Goal: Information Seeking & Learning: Stay updated

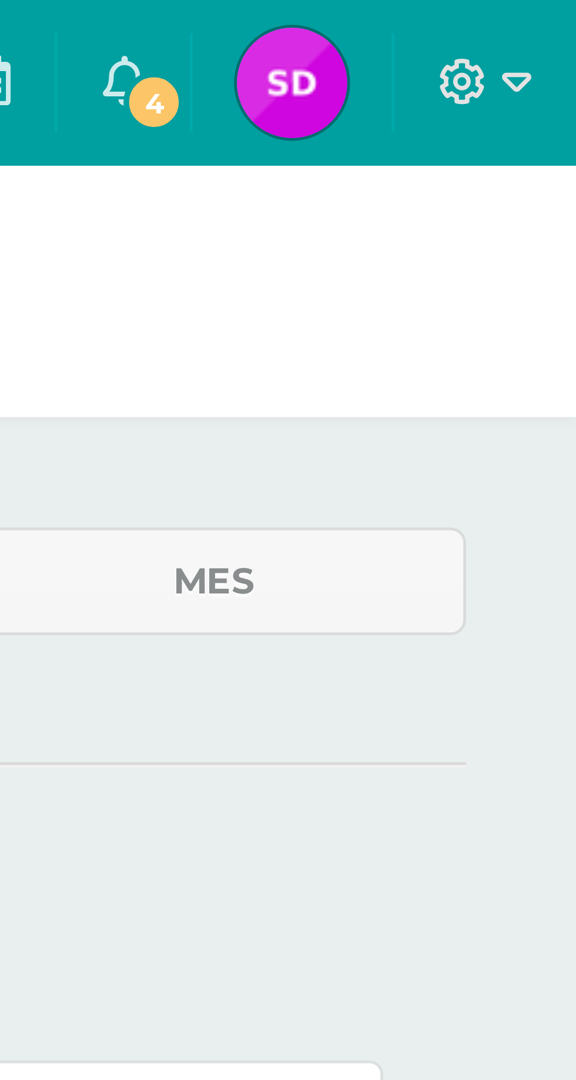
click at [484, 15] on icon at bounding box center [479, 17] width 9 height 11
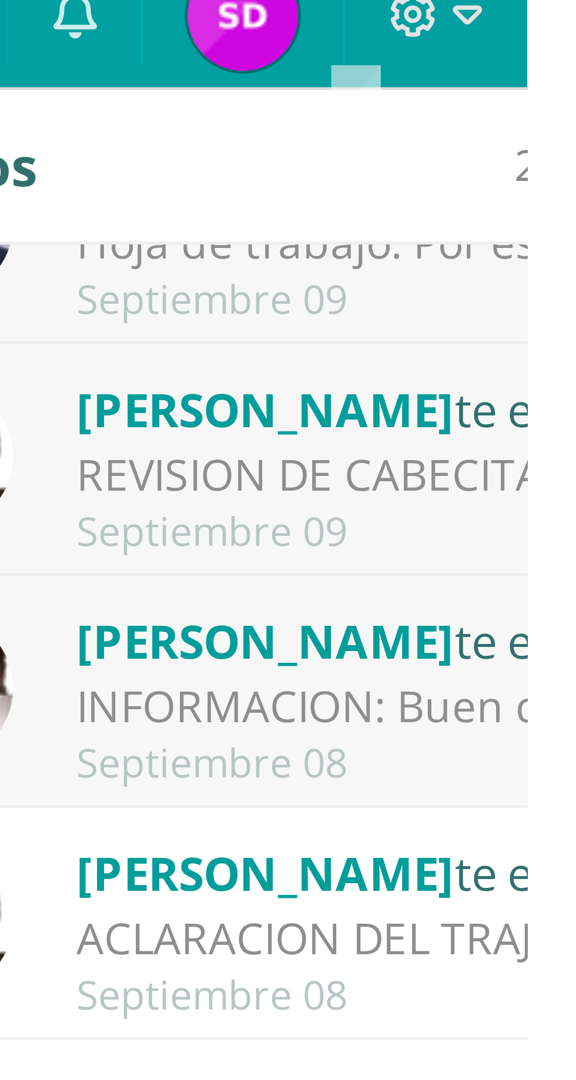
scroll to position [77, 0]
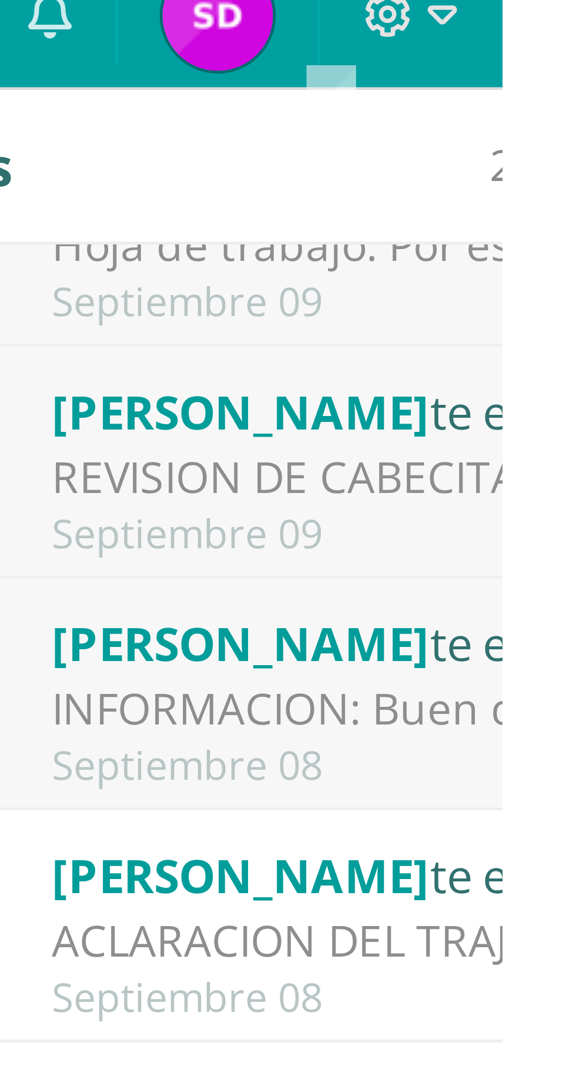
click at [545, 159] on div "INFORMACION: Buen día papitos Según horario de clases el día de [DATE] nos corr…" at bounding box center [561, 166] width 163 height 14
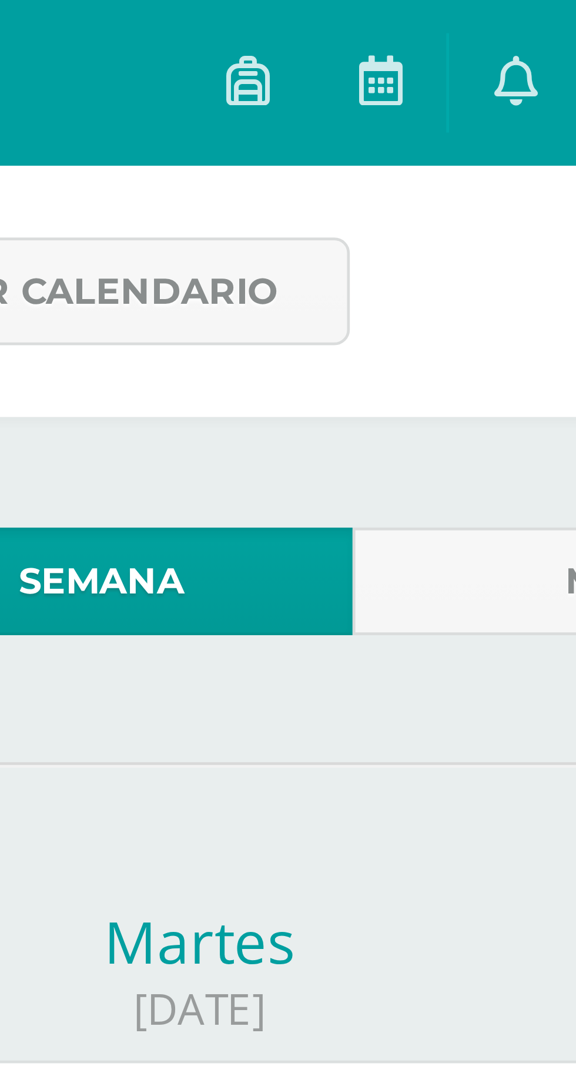
click at [480, 19] on icon at bounding box center [479, 17] width 9 height 11
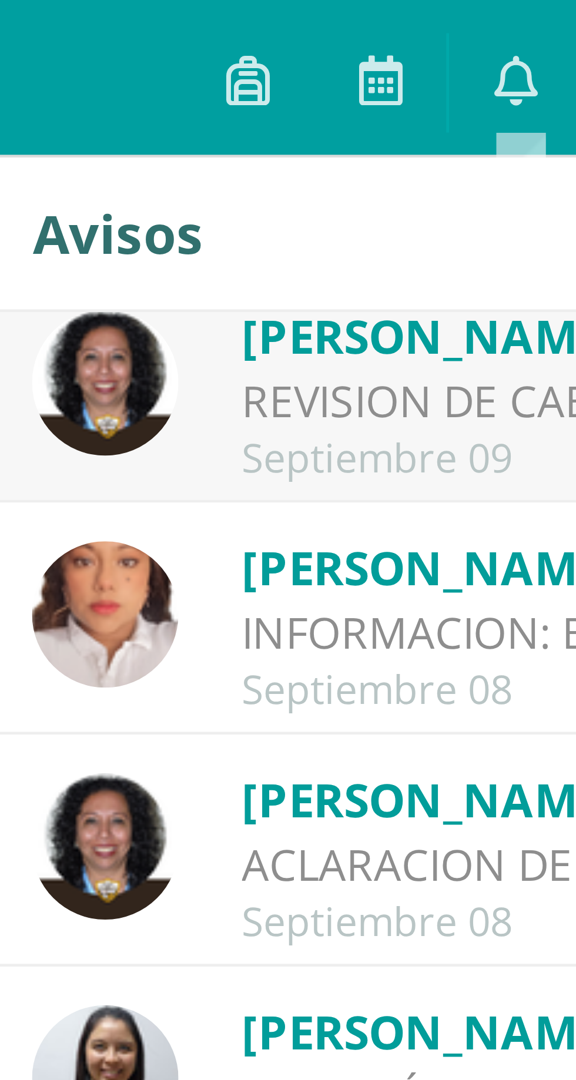
scroll to position [108, 0]
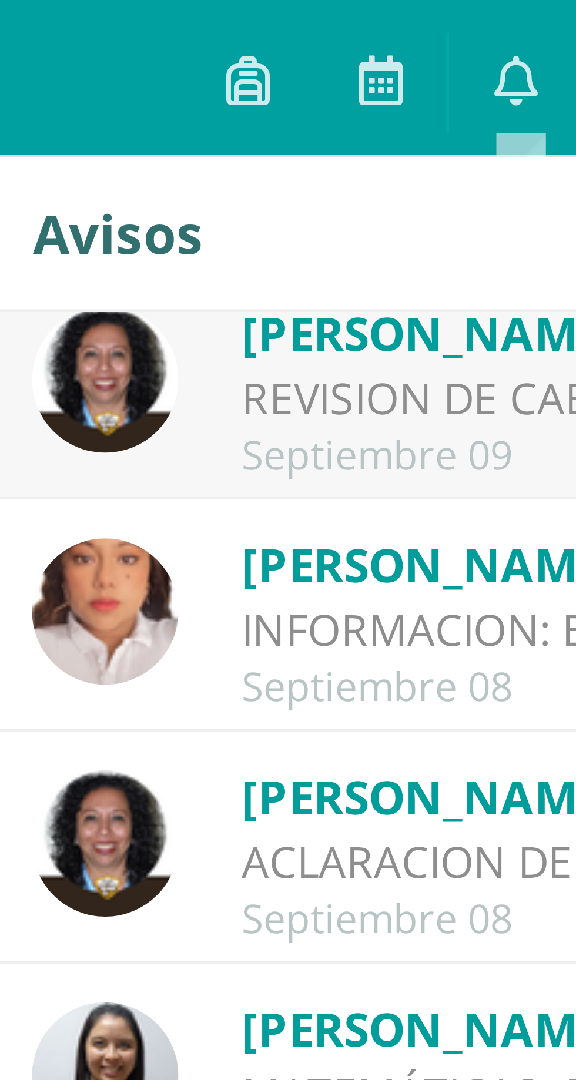
click at [469, 128] on div "INFORMACION: Buen día papitos Según horario de clases el día de [DATE] nos corr…" at bounding box center [502, 135] width 163 height 14
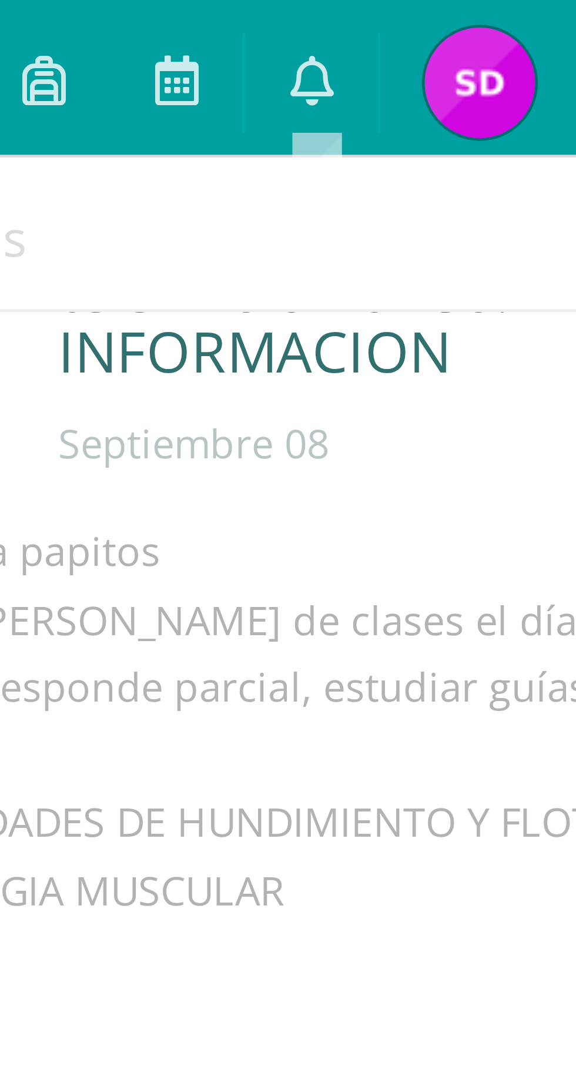
scroll to position [41, 0]
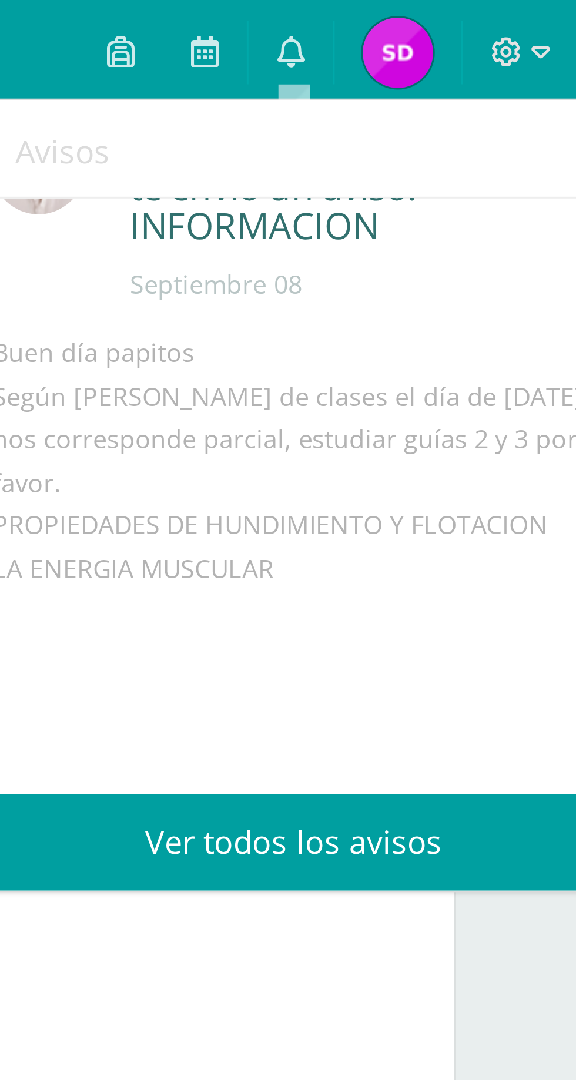
click at [484, 18] on icon at bounding box center [479, 17] width 9 height 11
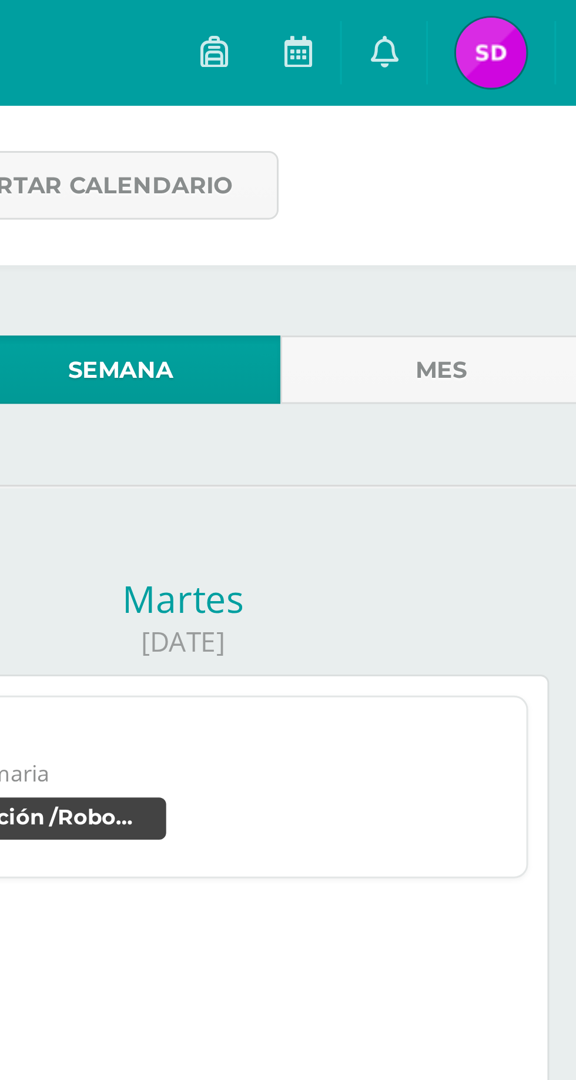
click at [474, 17] on link "0" at bounding box center [479, 17] width 28 height 35
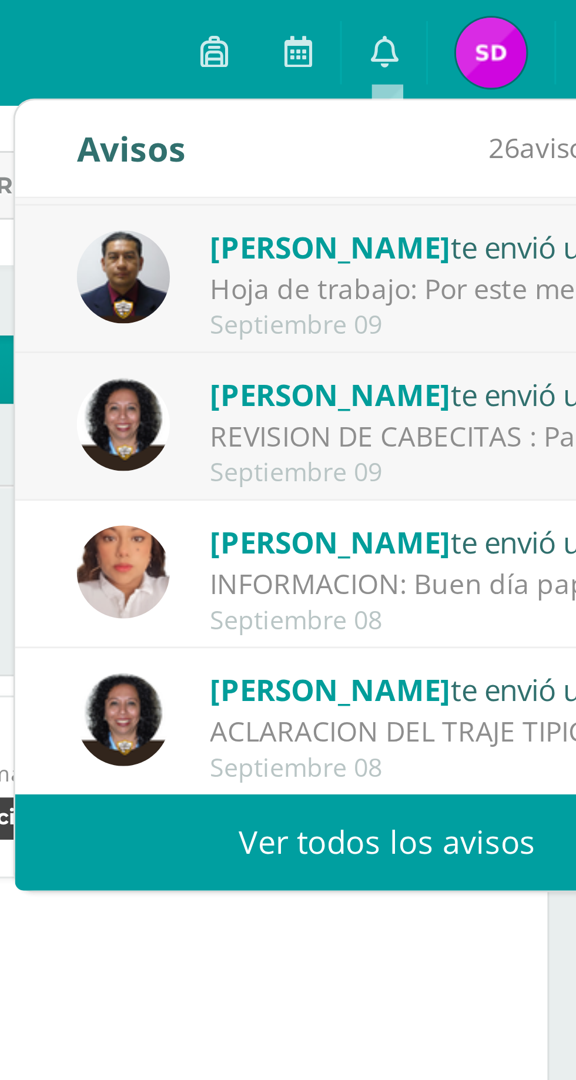
scroll to position [43, 0]
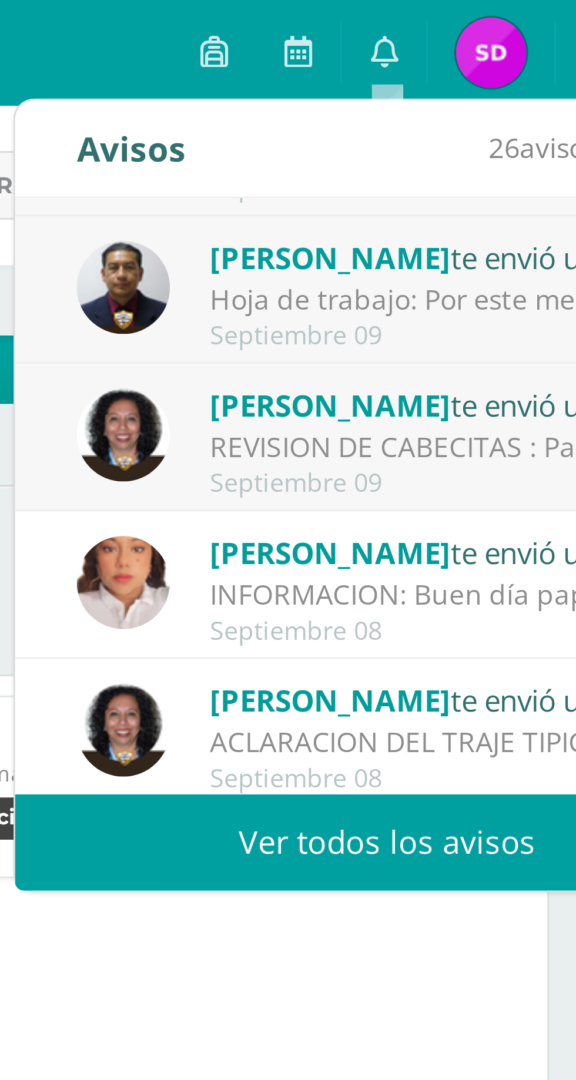
click at [495, 139] on div "Claudia Sosa te envió un aviso" at bounding box center [502, 135] width 163 height 15
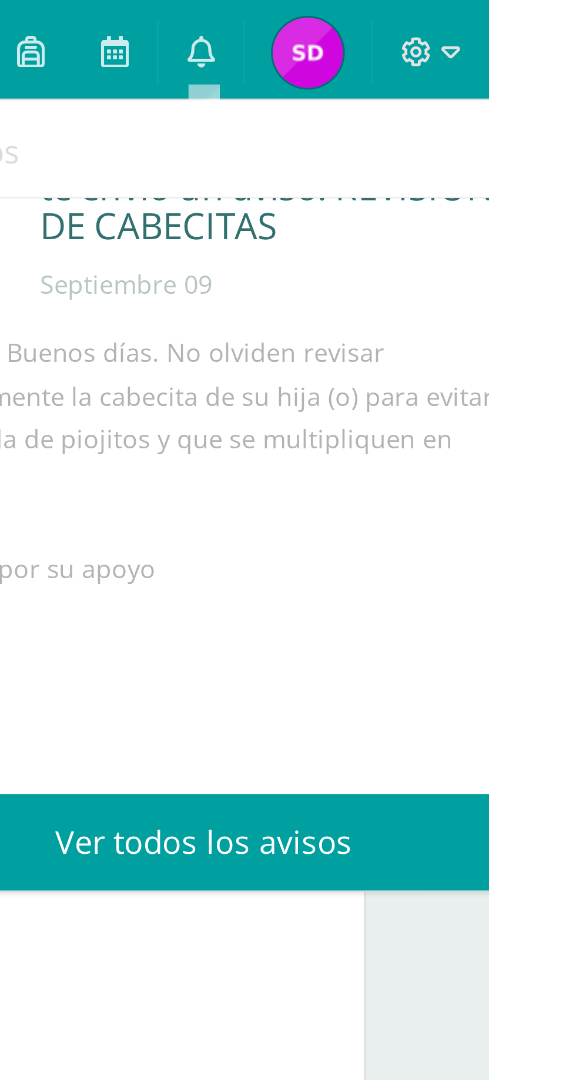
scroll to position [0, 0]
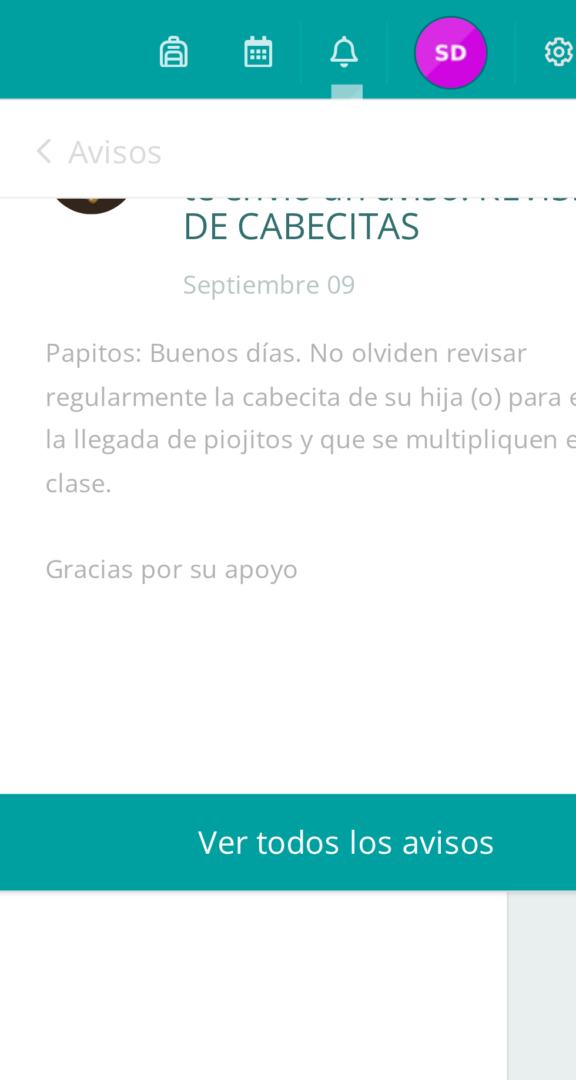
click at [487, 279] on link "Ver todos los avisos" at bounding box center [480, 282] width 249 height 32
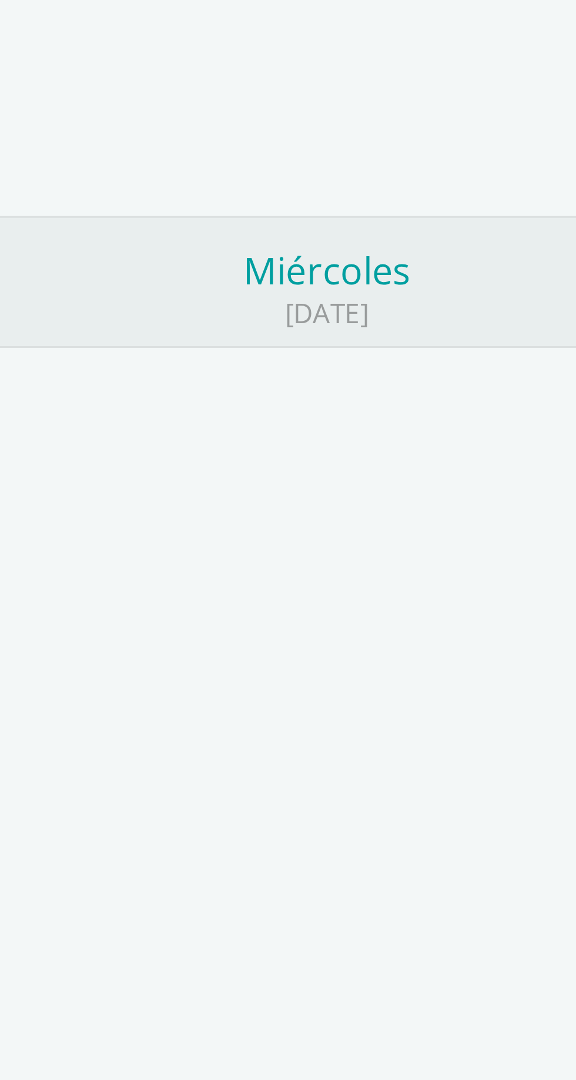
scroll to position [71, 0]
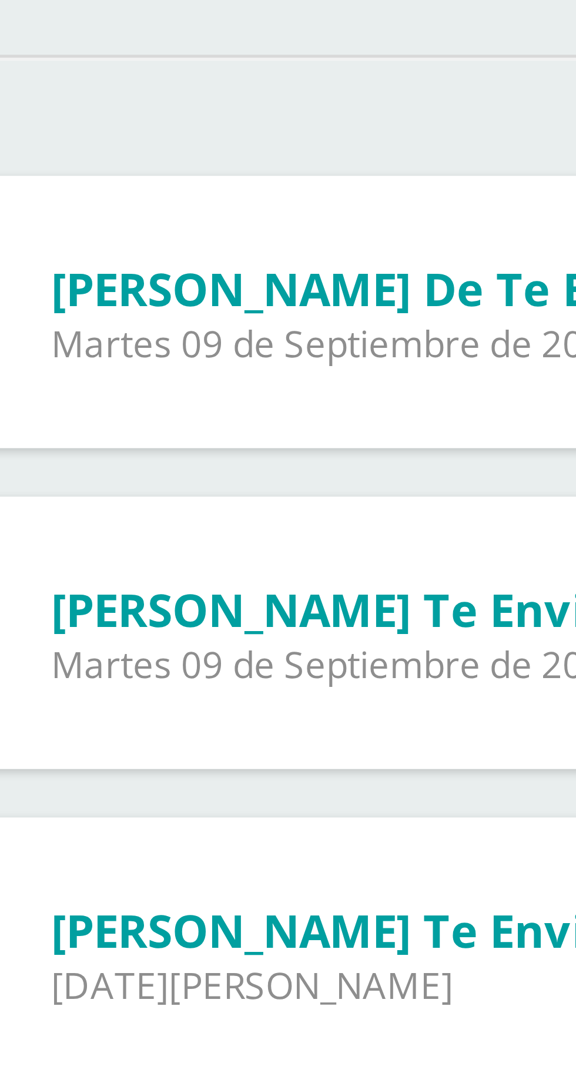
click at [108, 299] on span "[PERSON_NAME] te envió un aviso: Hoja de trabajo" at bounding box center [156, 299] width 225 height 12
click at [106, 313] on div "[PERSON_NAME] te envió un aviso: Hoja de trabajo [DATE] Computación /Robotica P…" at bounding box center [152, 303] width 257 height 53
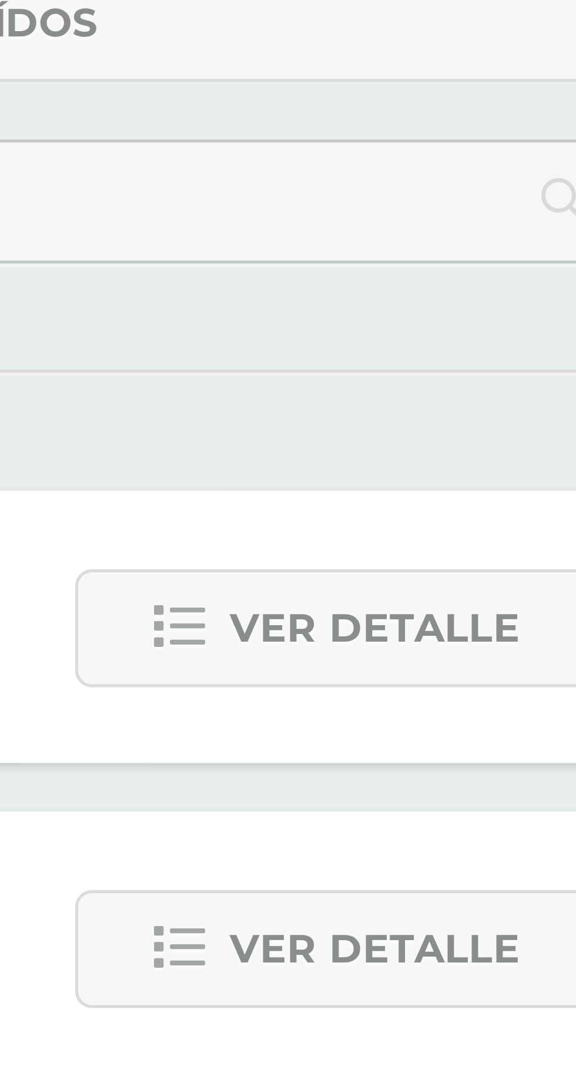
click at [497, 299] on span "Ver detalle" at bounding box center [497, 304] width 56 height 22
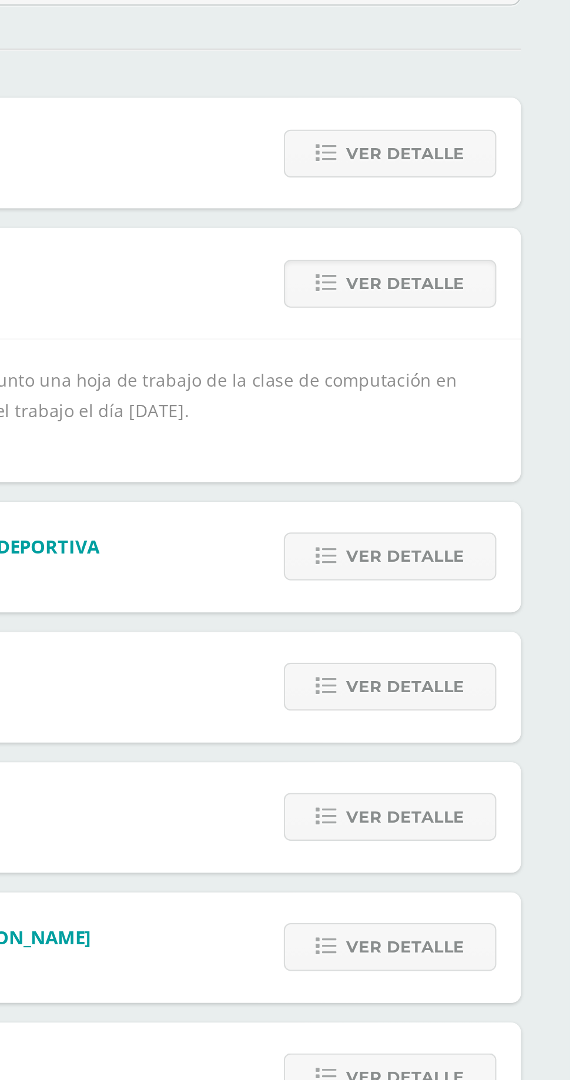
click at [487, 308] on span "Ver detalle" at bounding box center [497, 304] width 56 height 22
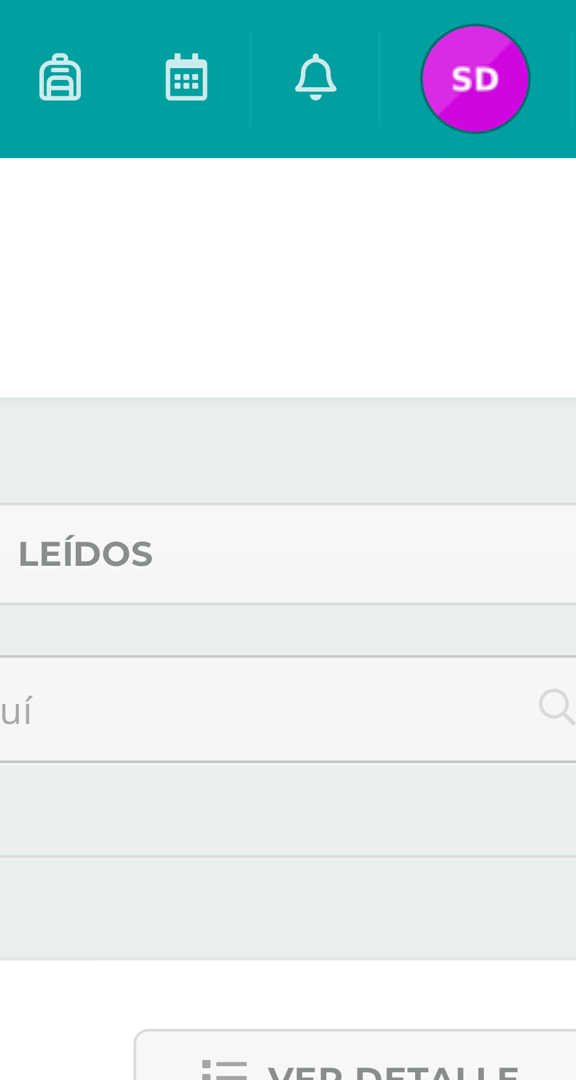
click at [482, 12] on span at bounding box center [479, 17] width 9 height 13
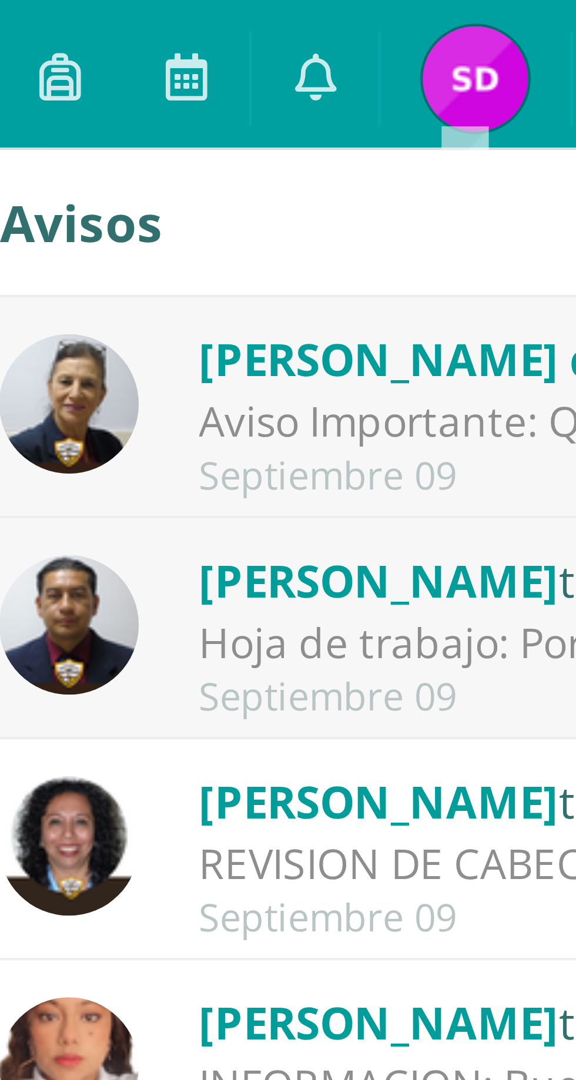
click at [494, 139] on div "Hoja de trabajo: Por este medio informo que el día [PERSON_NAME][DATE] se adjun…" at bounding box center [535, 144] width 163 height 14
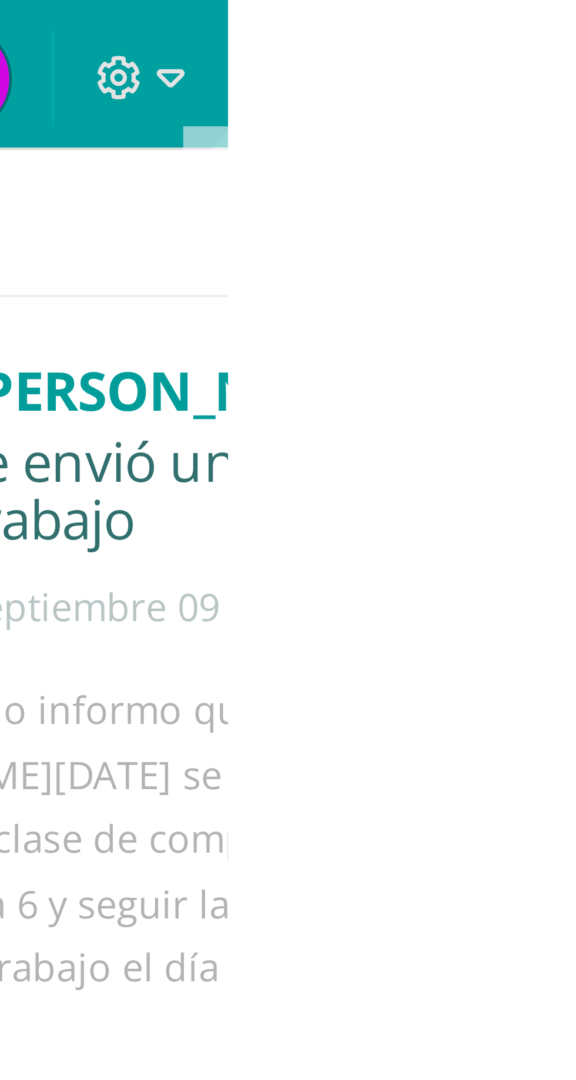
click at [484, 17] on icon at bounding box center [479, 17] width 9 height 11
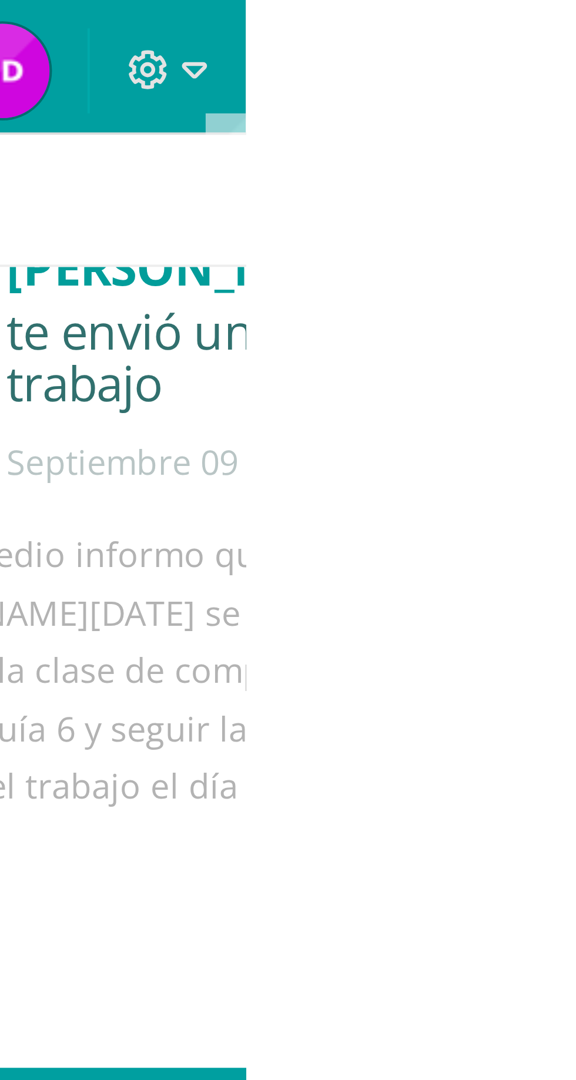
scroll to position [22, 0]
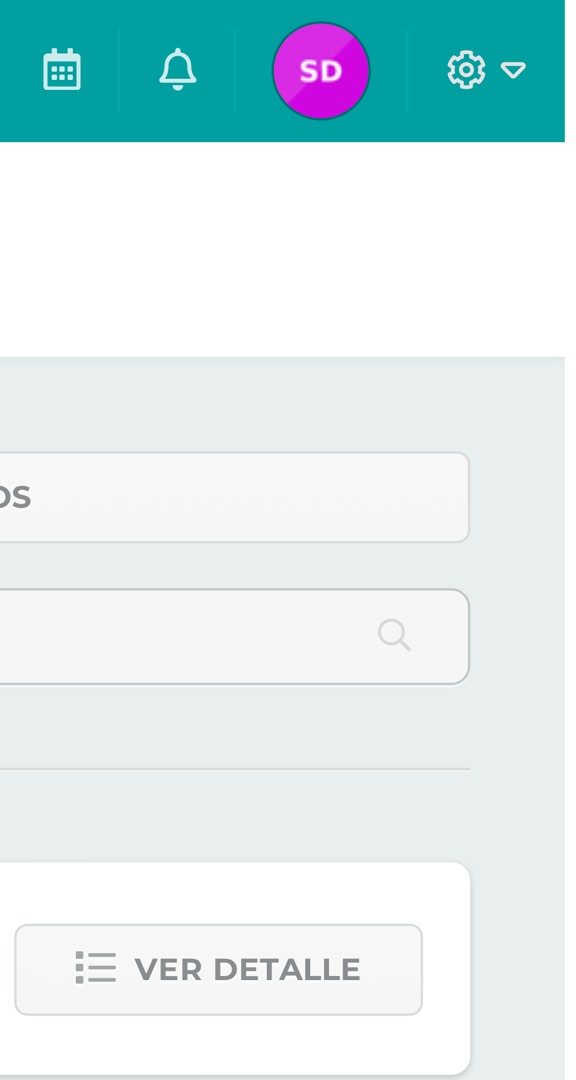
click at [484, 15] on icon at bounding box center [479, 17] width 9 height 11
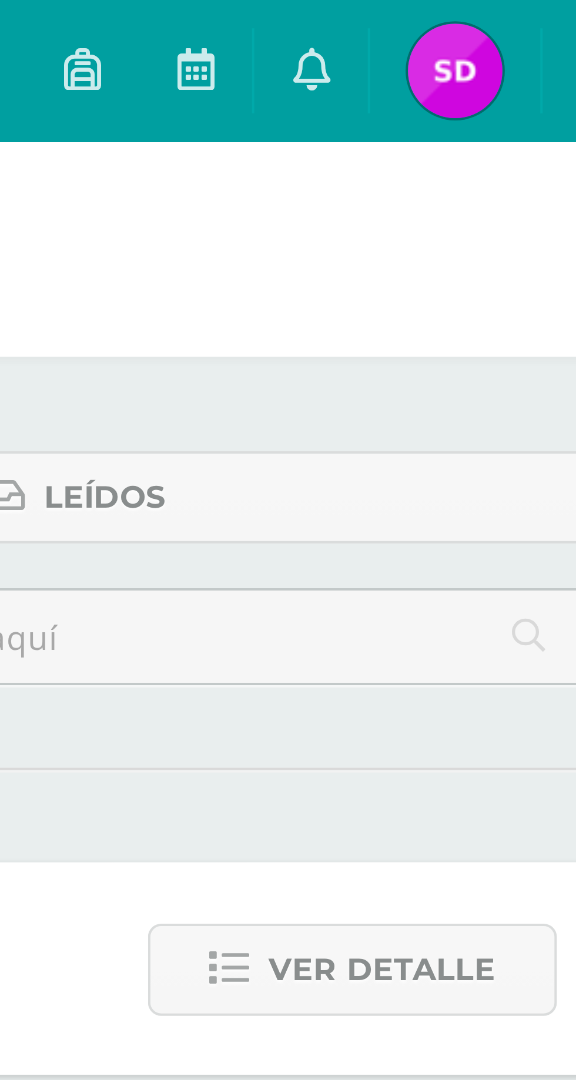
click at [504, 96] on div "Sin leer (24) Leídos Marcar todas como leídas Sheny de te envió un aviso: Aviso…" at bounding box center [288, 490] width 576 height 802
click at [484, 19] on icon at bounding box center [479, 17] width 9 height 11
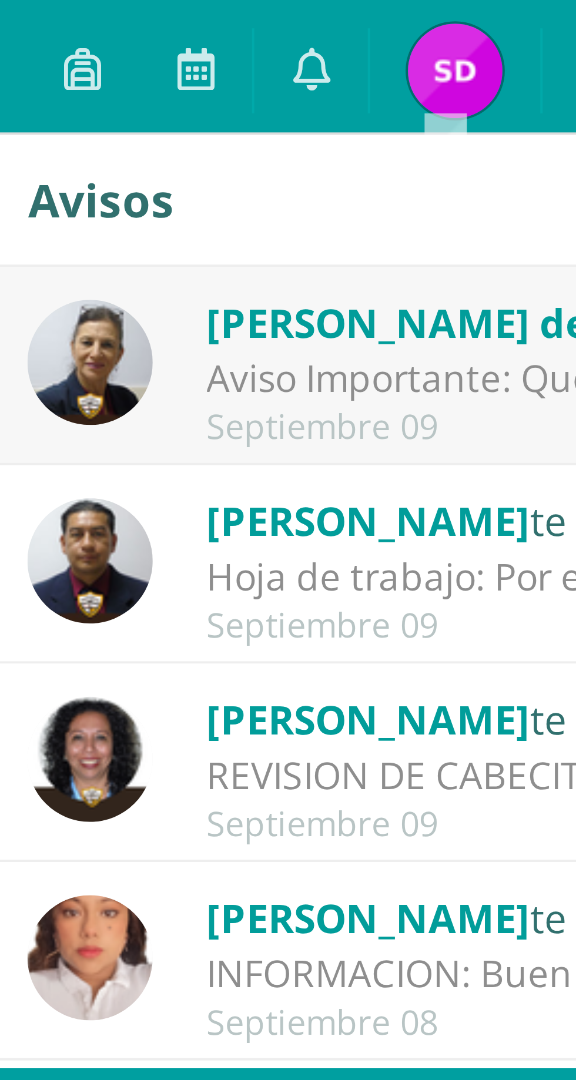
click at [500, 91] on div "Aviso Importante: Queridos papitos por este medio les saludo cordialmente. El m…" at bounding box center [535, 95] width 163 height 14
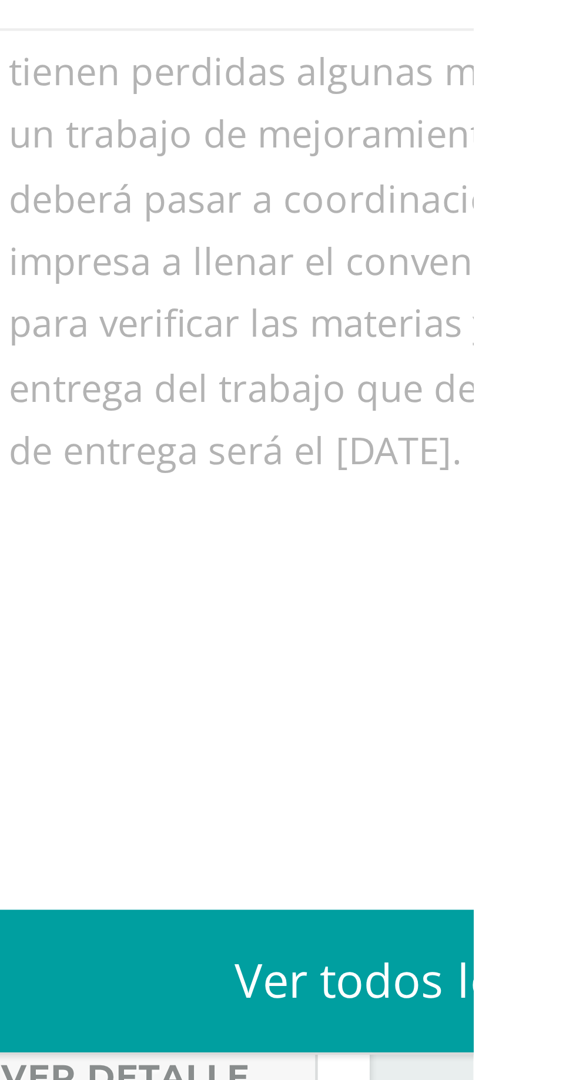
scroll to position [200, 0]
